Goal: Find specific page/section: Find specific page/section

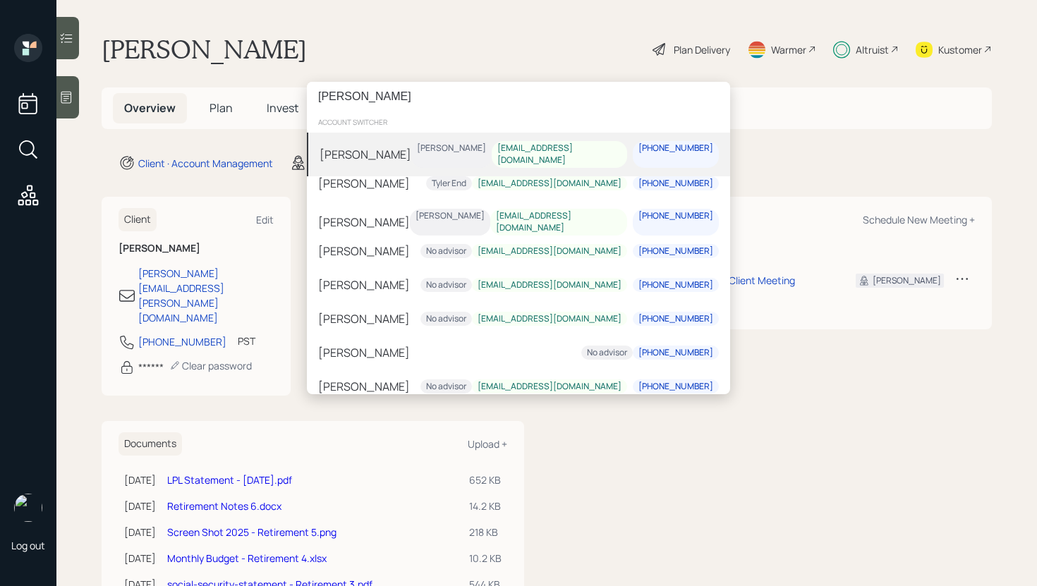
type input "[PERSON_NAME]"
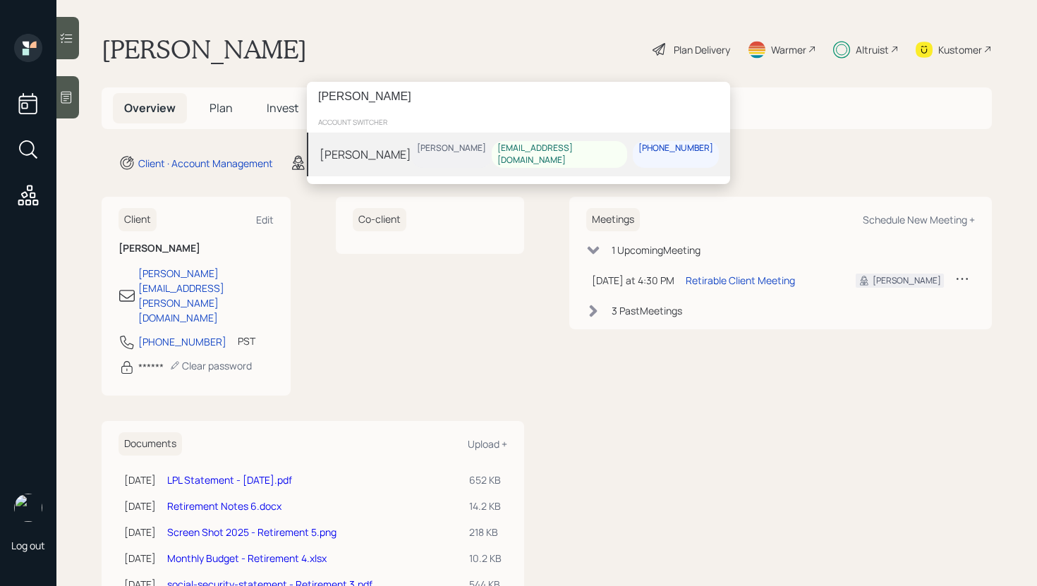
type input "[PERSON_NAME]"
click at [419, 143] on div "[PERSON_NAME] [PERSON_NAME] [PERSON_NAME][EMAIL_ADDRESS][DOMAIN_NAME] [PHONE_NU…" at bounding box center [518, 155] width 423 height 44
